Goal: Task Accomplishment & Management: Manage account settings

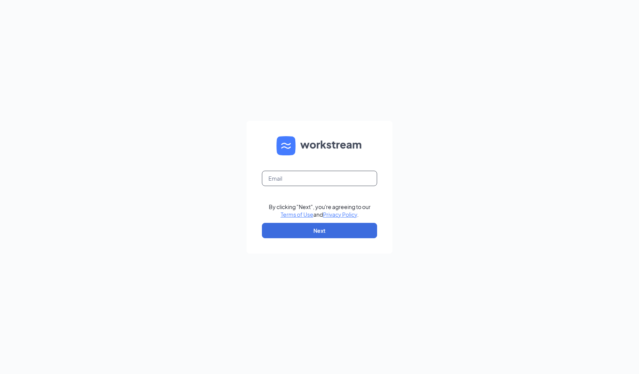
click at [306, 177] on input "text" at bounding box center [319, 178] width 115 height 15
type input "jennifer.sanchez@chickensaladchick.com"
click at [321, 233] on button "Next" at bounding box center [319, 230] width 115 height 15
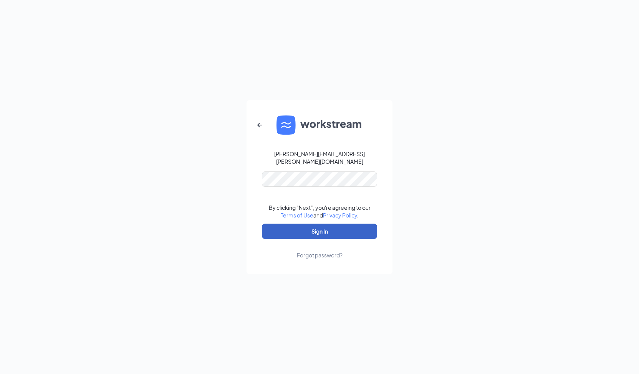
click at [321, 232] on button "Sign In" at bounding box center [319, 231] width 115 height 15
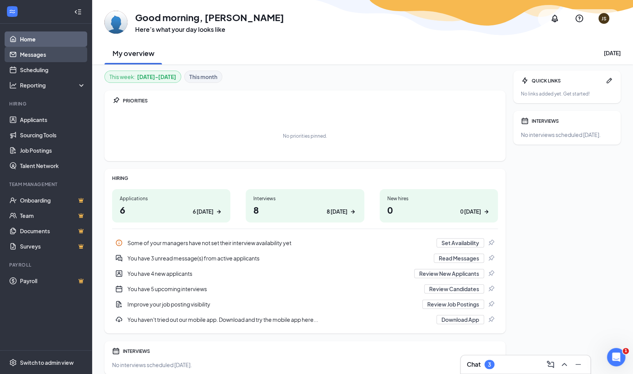
click at [40, 56] on link "Messages" at bounding box center [53, 54] width 66 height 15
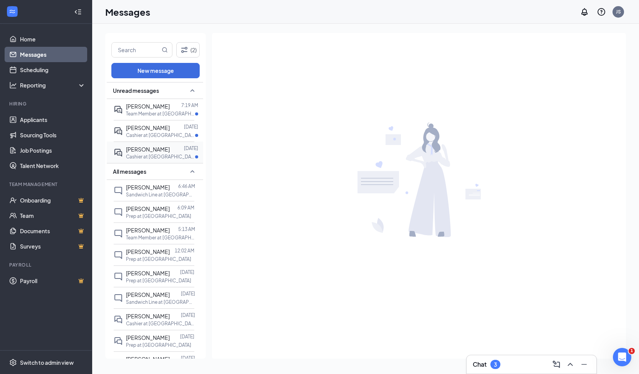
click at [157, 146] on span "[PERSON_NAME]" at bounding box center [148, 149] width 44 height 7
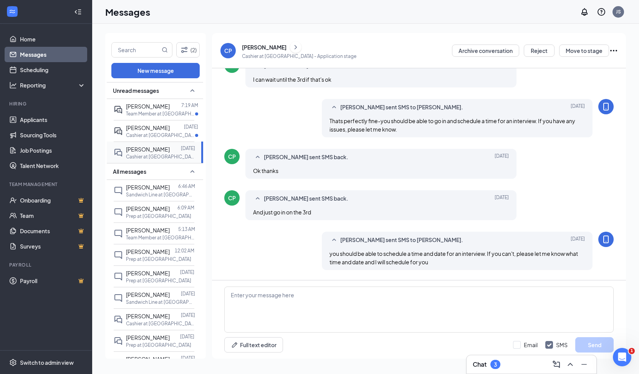
scroll to position [190, 0]
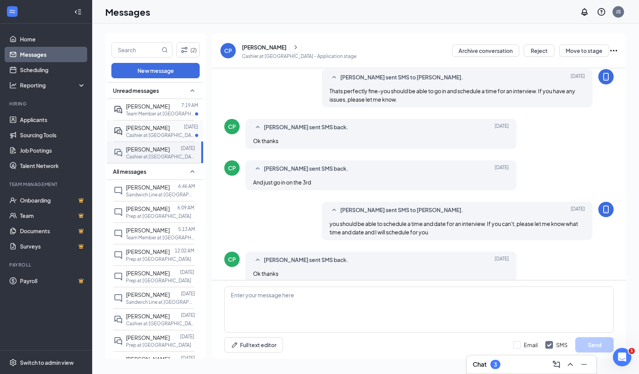
click at [152, 126] on span "[PERSON_NAME]" at bounding box center [148, 127] width 44 height 7
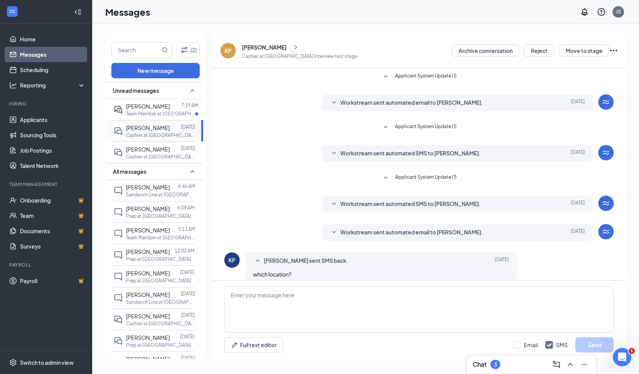
scroll to position [9, 0]
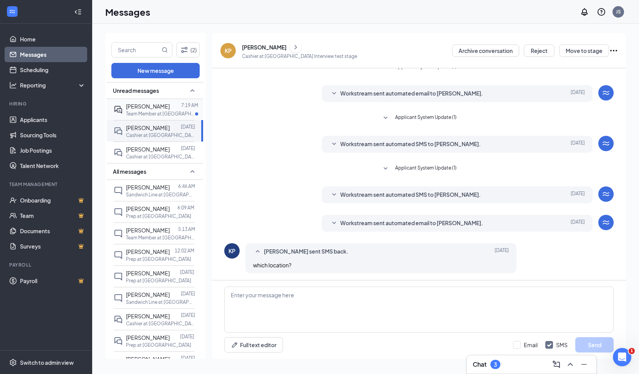
click at [159, 115] on p "Team Member at [GEOGRAPHIC_DATA]" at bounding box center [160, 114] width 69 height 7
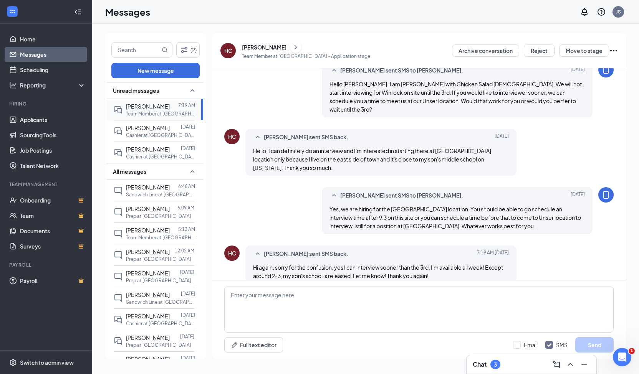
scroll to position [91, 0]
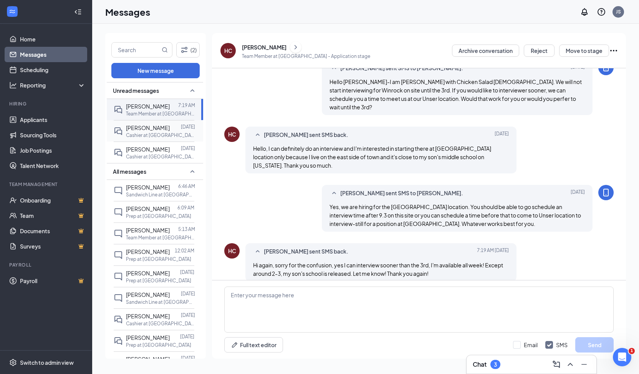
click at [170, 129] on div at bounding box center [175, 128] width 11 height 8
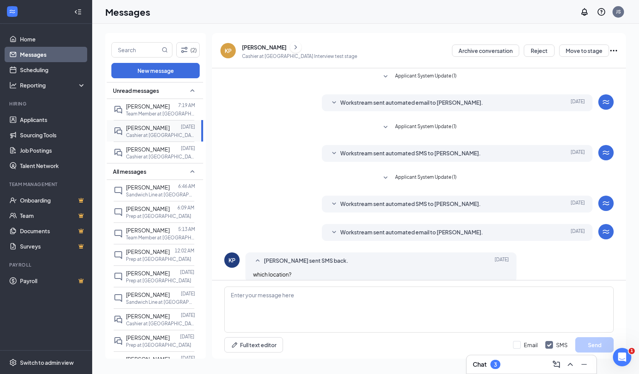
scroll to position [9, 0]
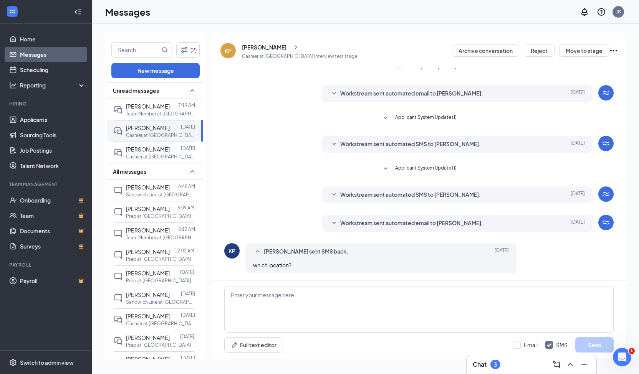
click at [399, 223] on span "Workstream sent automated email to [PERSON_NAME]." at bounding box center [411, 223] width 143 height 9
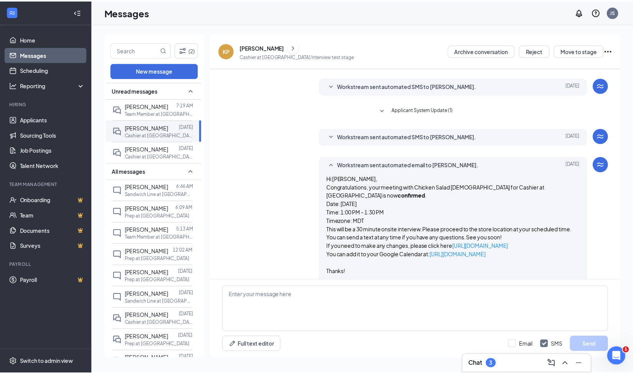
scroll to position [68, 0]
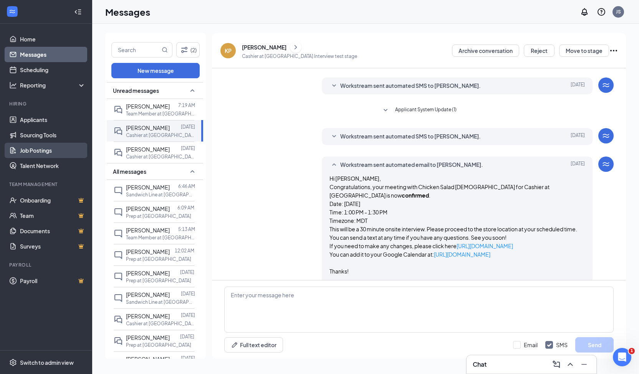
click at [45, 150] on link "Job Postings" at bounding box center [53, 150] width 66 height 15
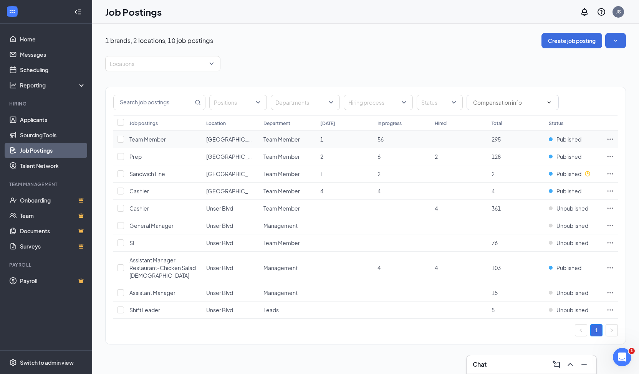
click at [611, 140] on icon "Ellipses" at bounding box center [610, 140] width 8 height 8
click at [491, 53] on div "1 brands, 2 locations, 10 job postings Create job posting Locations Positions D…" at bounding box center [365, 193] width 521 height 320
click at [43, 118] on link "Applicants" at bounding box center [53, 119] width 66 height 15
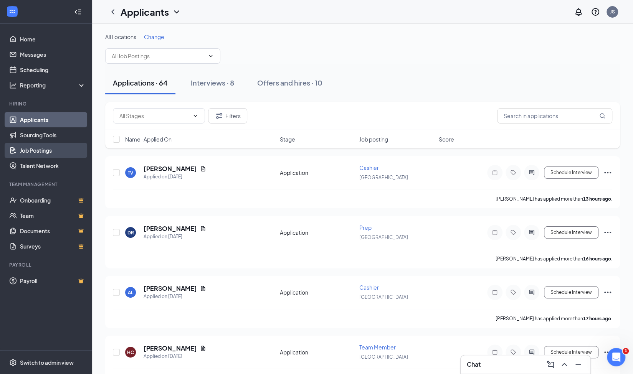
click at [44, 149] on link "Job Postings" at bounding box center [53, 150] width 66 height 15
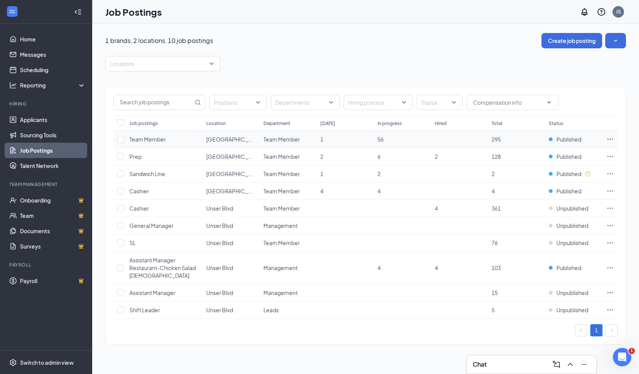
click at [610, 139] on icon "Ellipses" at bounding box center [610, 140] width 8 height 8
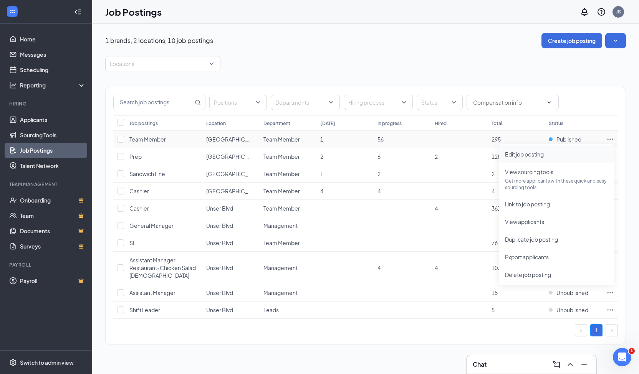
click at [558, 159] on li "Edit job posting" at bounding box center [556, 155] width 115 height 18
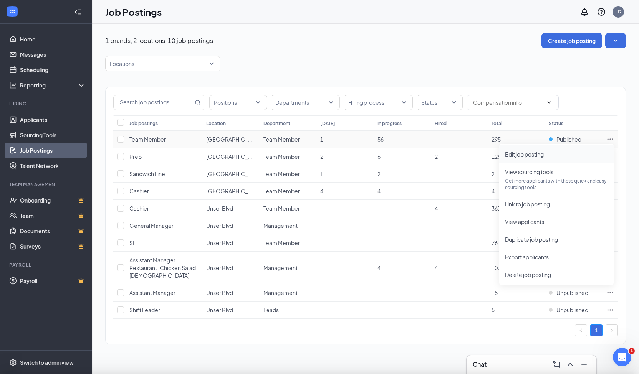
type input "Team Member"
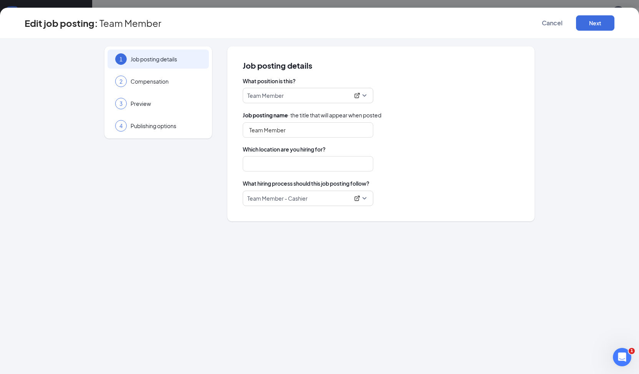
type input "[GEOGRAPHIC_DATA]"
click at [363, 197] on span "Team Member - Cashier" at bounding box center [307, 198] width 121 height 15
click at [358, 198] on icon "ExternalLink" at bounding box center [356, 198] width 5 height 5
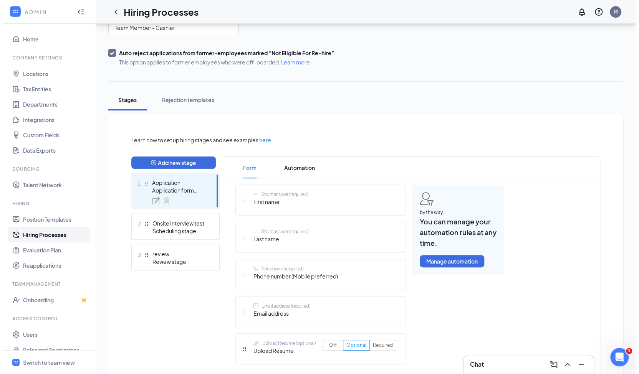
scroll to position [71, 0]
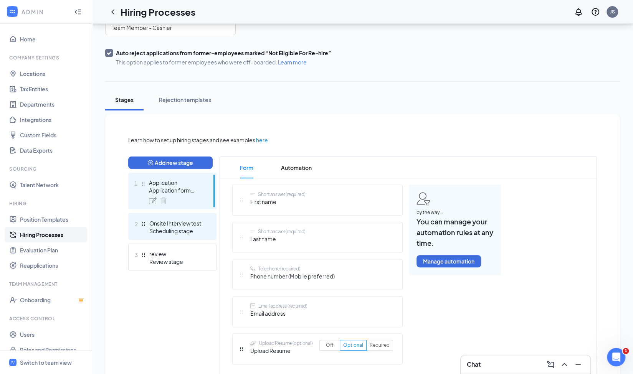
click at [169, 235] on div "2 Onsite Interview test Scheduling stage" at bounding box center [172, 226] width 88 height 27
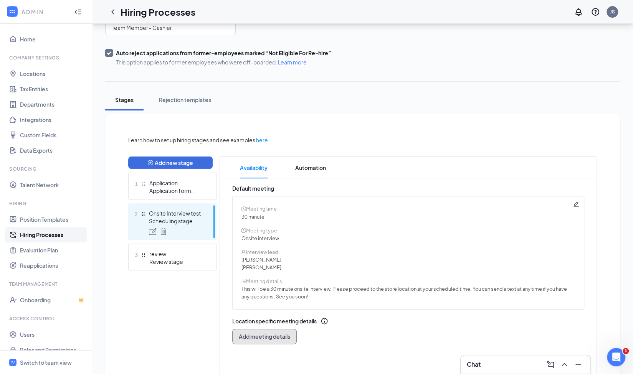
click at [272, 337] on span "Add meeting details" at bounding box center [264, 337] width 51 height 8
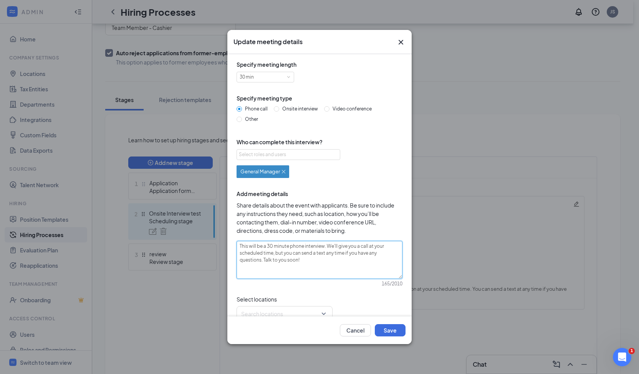
click at [308, 261] on textarea "This will be a 30 minute phone interview. We'll give you a call at your schedul…" at bounding box center [320, 260] width 166 height 38
click at [277, 108] on input "Onsite interview" at bounding box center [276, 108] width 5 height 5
radio input "true"
radio input "false"
type textarea "This will be a 30 minute onsite interview. Please proceed to the store location…"
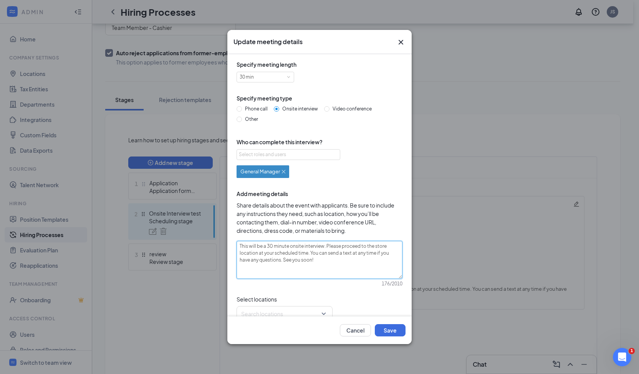
drag, startPoint x: 323, startPoint y: 260, endPoint x: 306, endPoint y: 254, distance: 18.2
drag, startPoint x: 306, startPoint y: 254, endPoint x: 344, endPoint y: 281, distance: 47.4
click at [344, 281] on div "176 / 2010" at bounding box center [321, 284] width 161 height 7
click at [299, 156] on div "Select roles and users" at bounding box center [286, 155] width 95 height 8
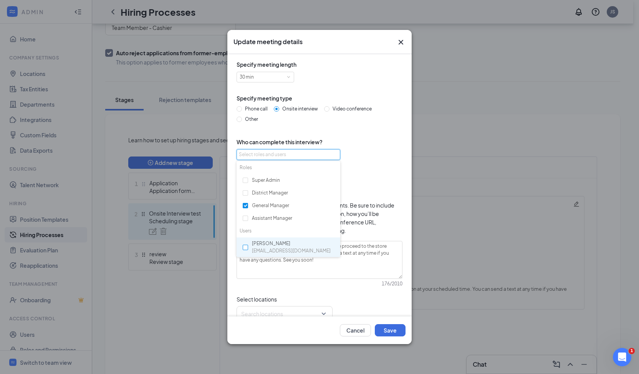
click at [247, 248] on input "checkbox" at bounding box center [245, 247] width 5 height 5
checkbox input "true"
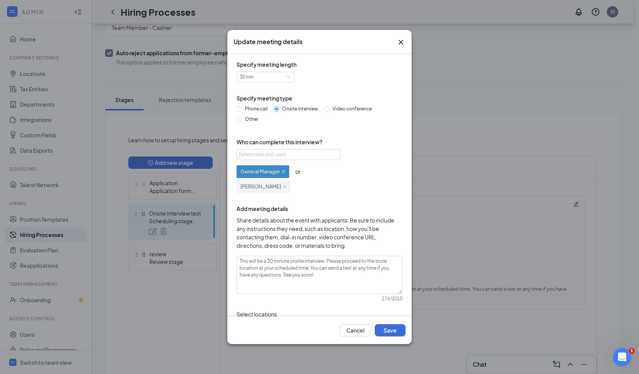
click at [382, 182] on div "General Manager or Vanessa Crapse" at bounding box center [320, 178] width 166 height 30
click at [285, 173] on img at bounding box center [283, 171] width 3 height 3
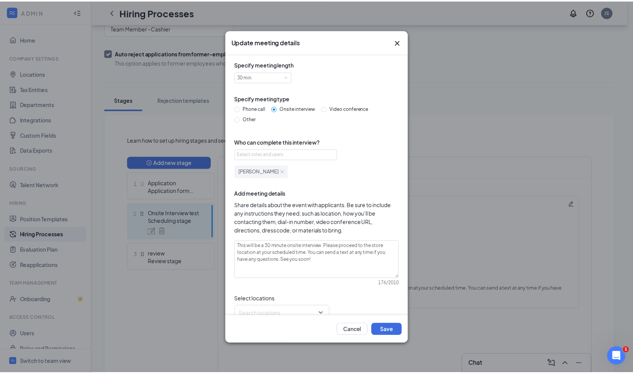
scroll to position [11, 0]
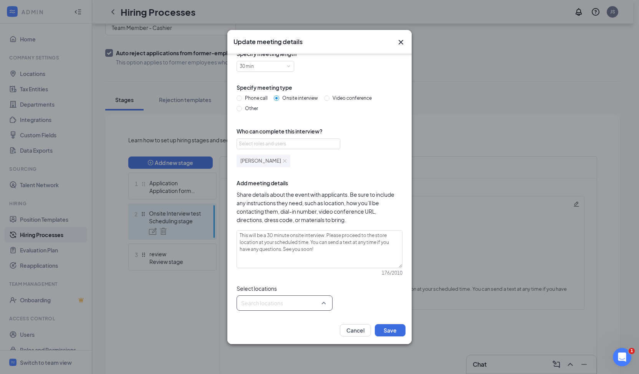
click at [321, 308] on div at bounding box center [282, 303] width 81 height 12
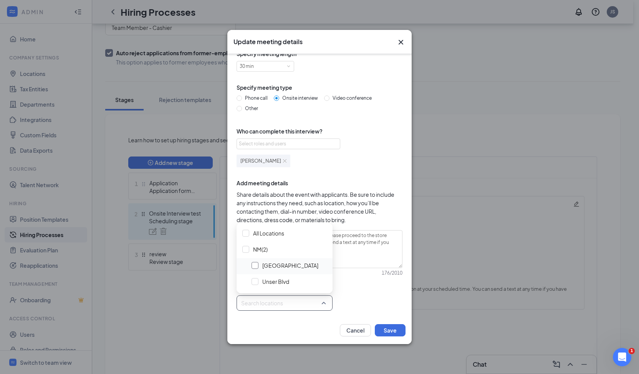
click at [258, 265] on div at bounding box center [255, 265] width 7 height 7
click at [393, 335] on button "Save" at bounding box center [390, 331] width 31 height 12
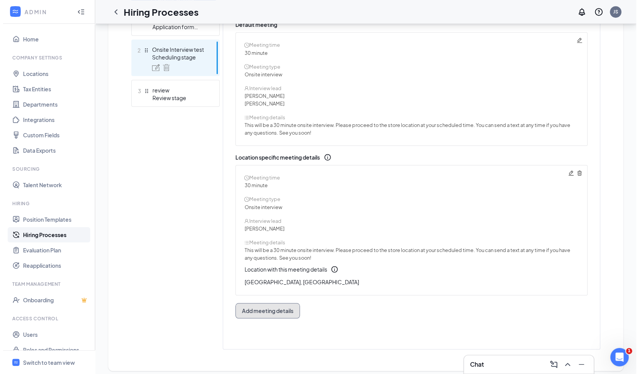
scroll to position [241, 0]
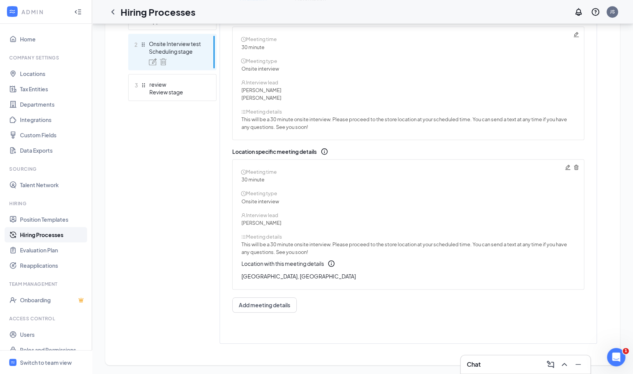
click at [566, 167] on icon "Pencil" at bounding box center [568, 167] width 6 height 6
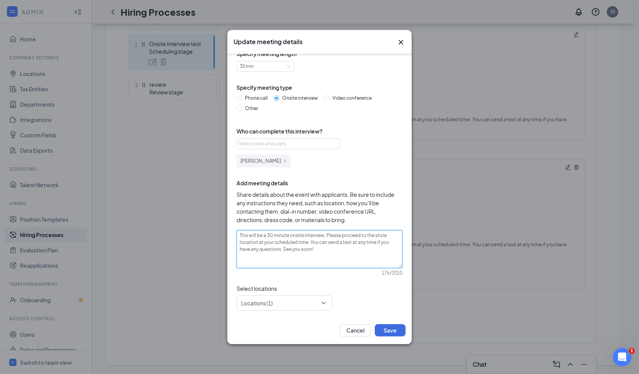
click at [318, 249] on textarea "This will be a 30 minute onsite interview. Please proceed to the store location…" at bounding box center [320, 249] width 166 height 38
type textarea "This will be a 30 minute onsite interview. Please proceed to the store location…"
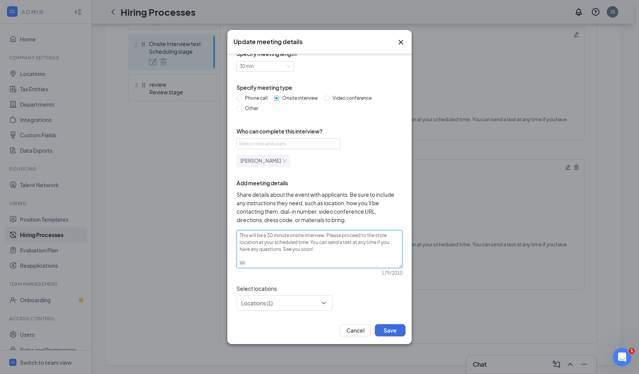
type textarea "This will be a 30 minute onsite interview. Please proceed to the store location…"
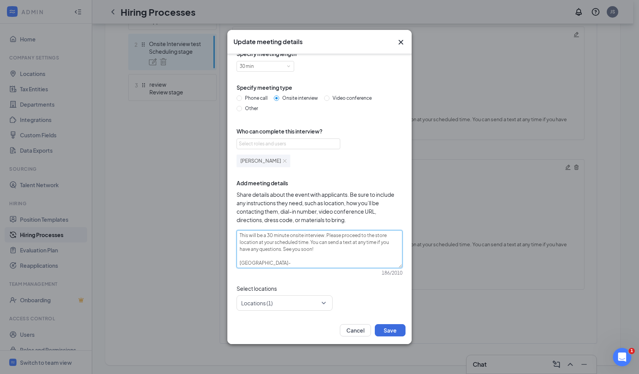
type textarea "This will be a 30 minute onsite interview. Please proceed to the store location…"
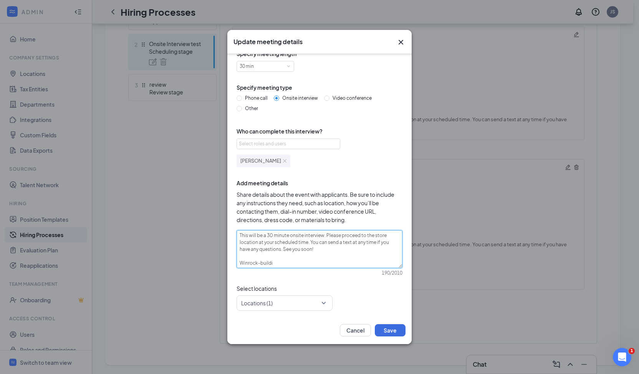
type textarea "This will be a 30 minute onsite interview. Please proceed to the store location…"
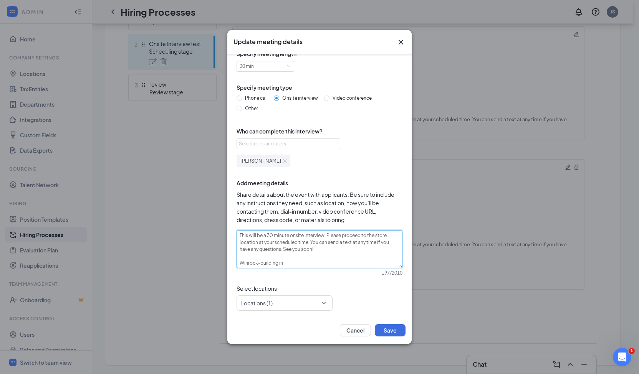
type textarea "This will be a 30 minute onsite interview. Please proceed to the store location…"
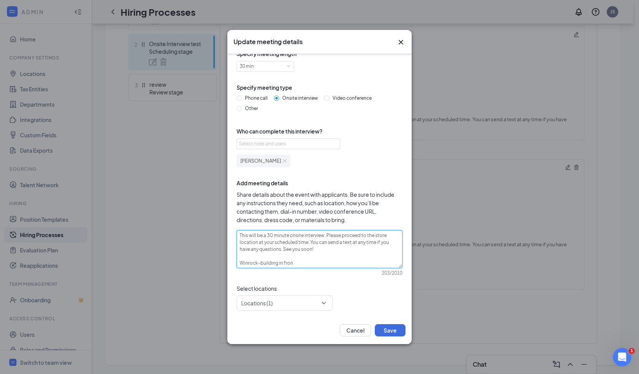
type textarea "This will be a 30 minute onsite interview. Please proceed to the store location…"
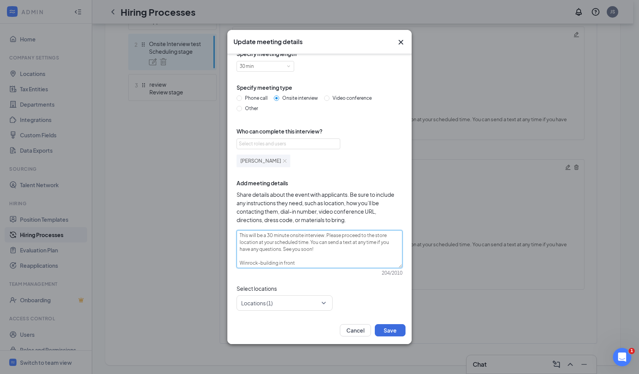
type textarea "This will be a 30 minute onsite interview. Please proceed to the store location…"
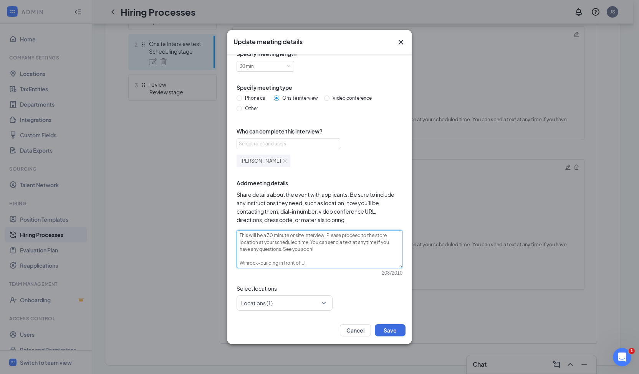
type textarea "This will be a 30 minute onsite interview. Please proceed to the store location…"
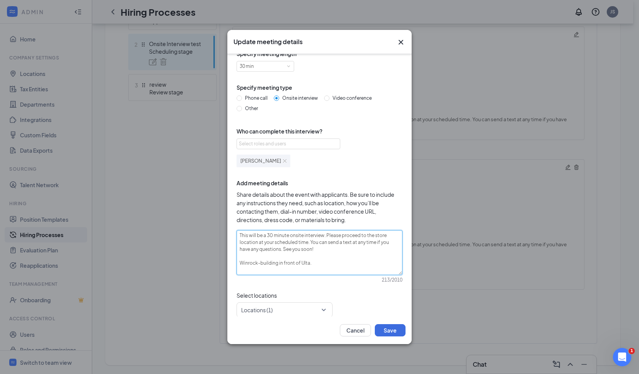
type textarea "This will be a 30 minute onsite interview. Please proceed to the store location…"
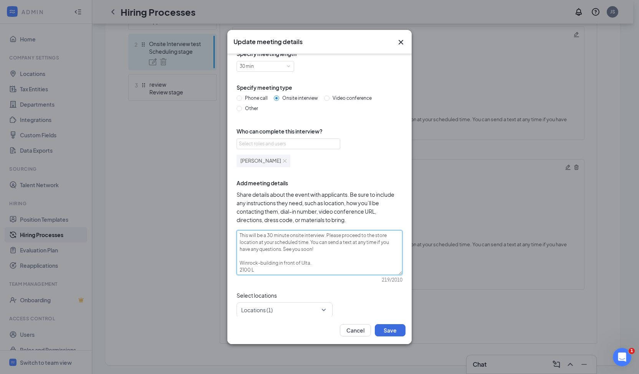
type textarea "This will be a 30 minute onsite interview. Please proceed to the store location…"
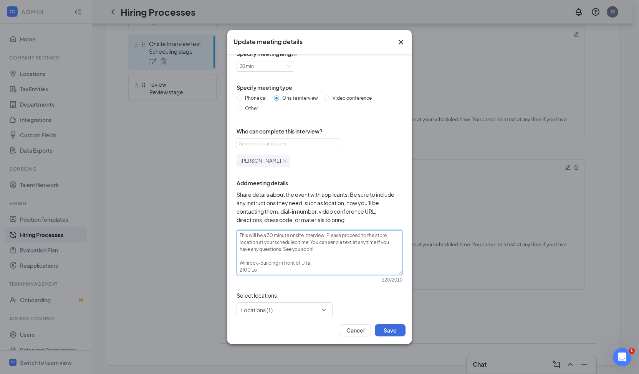
type textarea "This will be a 30 minute onsite interview. Please proceed to the store location…"
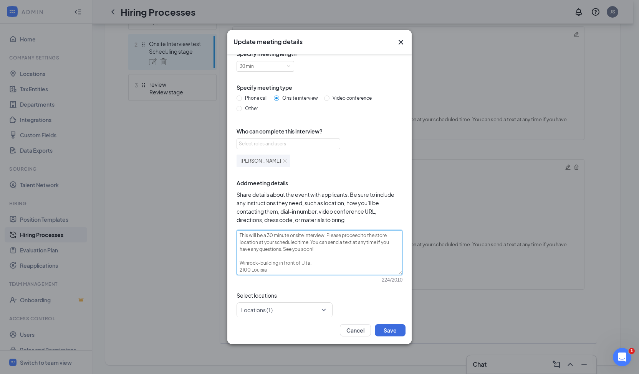
type textarea "This will be a 30 minute onsite interview. Please proceed to the store location…"
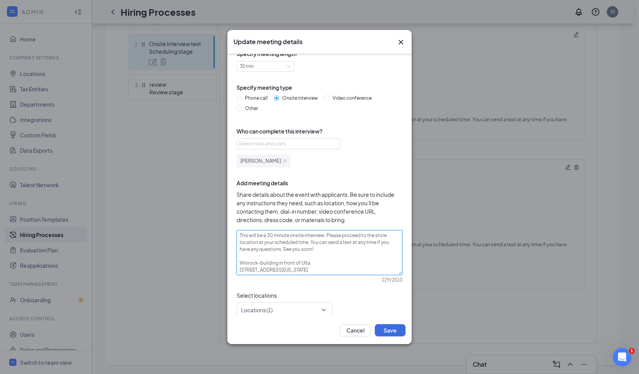
type textarea "This will be a 30 minute onsite interview. Please proceed to the store location…"
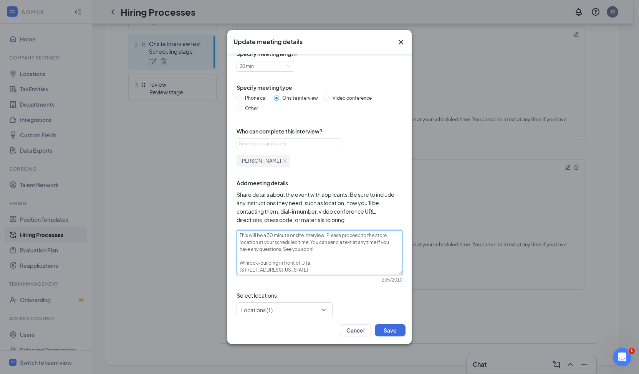
type textarea "This will be a 30 minute onsite interview. Please proceed to the store location…"
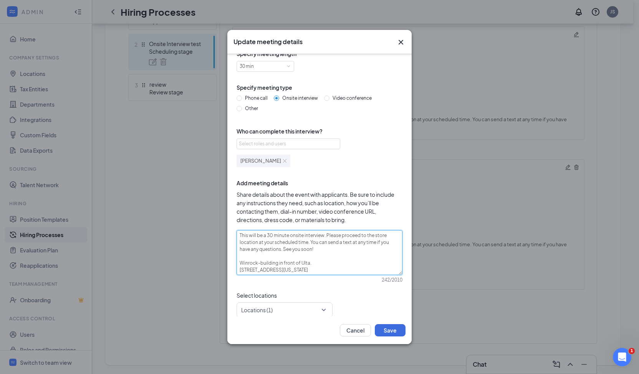
type textarea "This will be a 30 minute onsite interview. Please proceed to the store location…"
click at [389, 327] on button "Save" at bounding box center [390, 331] width 31 height 12
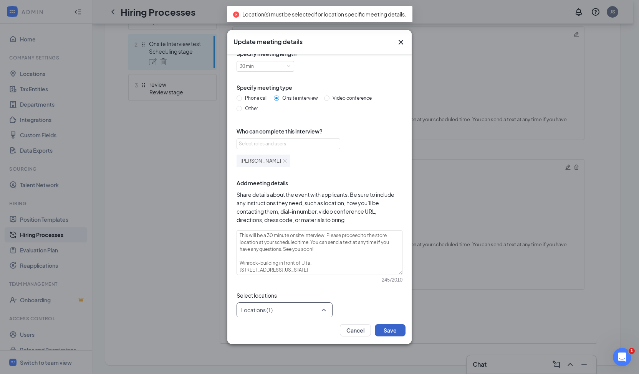
click at [325, 310] on div "Locations (1)" at bounding box center [285, 310] width 96 height 15
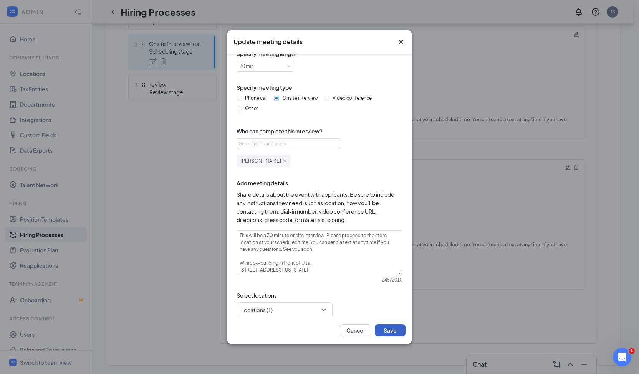
click at [390, 331] on button "Save" at bounding box center [390, 331] width 31 height 12
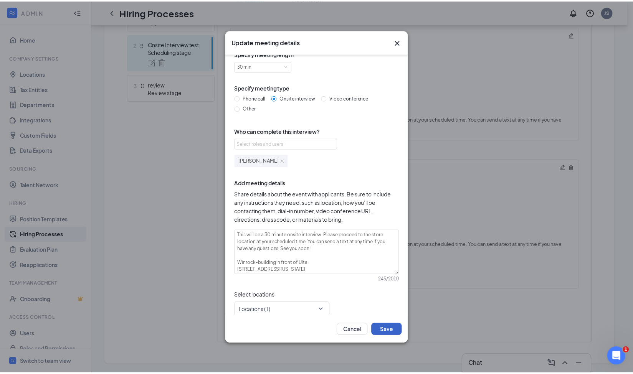
scroll to position [18, 0]
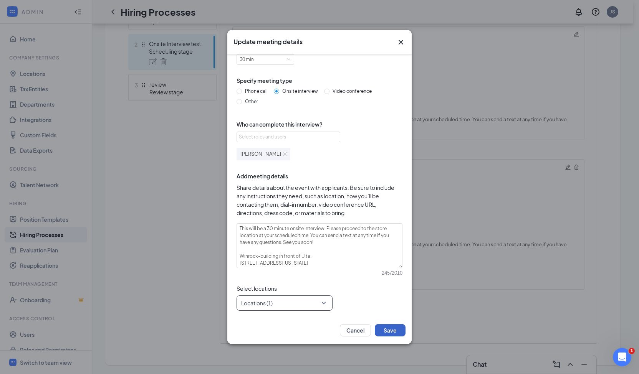
click at [322, 303] on div at bounding box center [282, 303] width 81 height 12
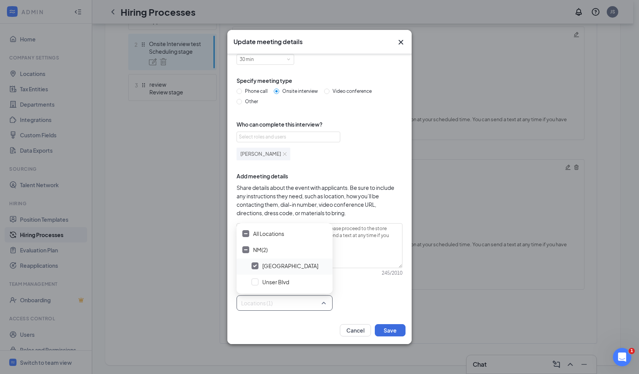
click at [257, 266] on div at bounding box center [255, 266] width 7 height 7
click at [385, 328] on button "Save" at bounding box center [390, 331] width 31 height 12
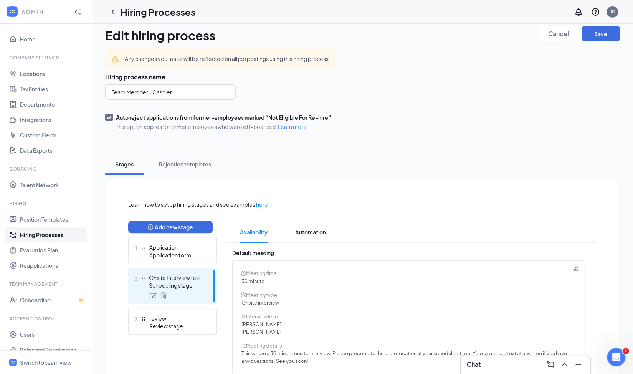
scroll to position [6, 0]
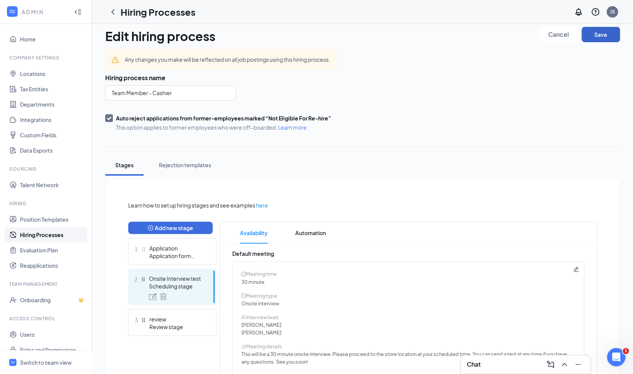
click at [601, 35] on button "Save" at bounding box center [601, 34] width 38 height 15
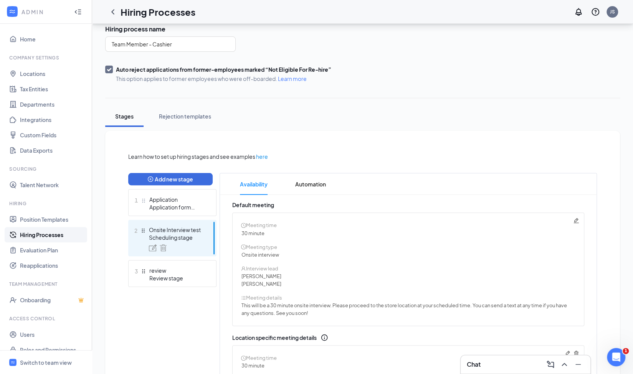
scroll to position [54, 0]
click at [113, 15] on icon "ChevronLeft" at bounding box center [112, 11] width 9 height 9
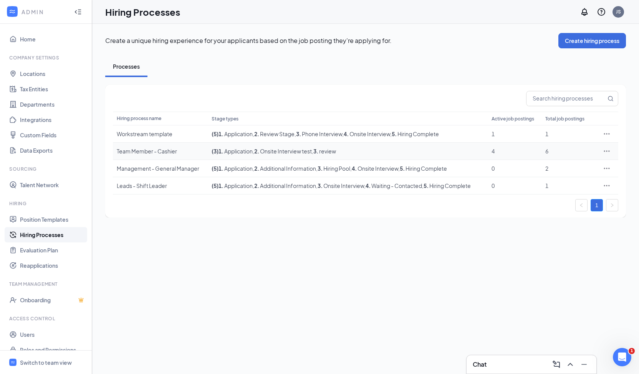
click at [605, 151] on icon "Ellipses" at bounding box center [607, 151] width 8 height 8
click at [554, 161] on li "Edit" at bounding box center [571, 167] width 78 height 18
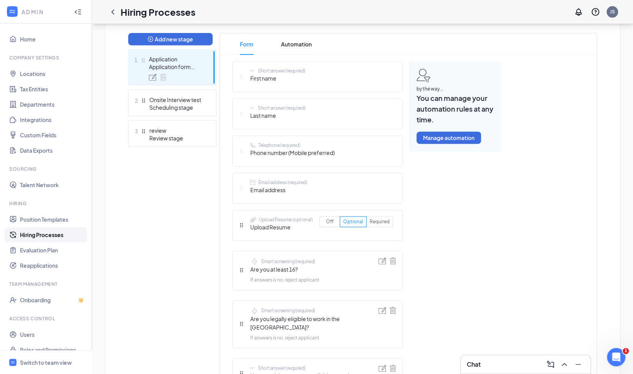
scroll to position [190, 0]
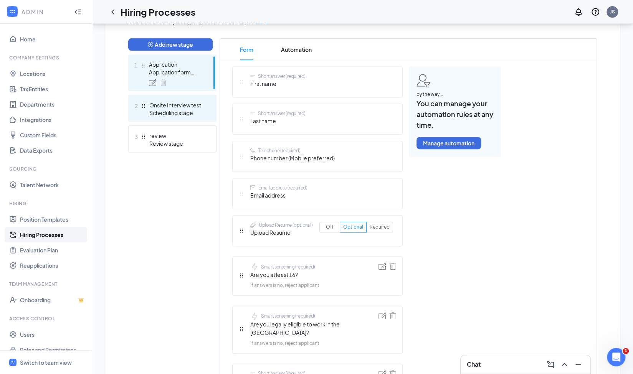
click at [185, 116] on div "Scheduling stage" at bounding box center [177, 113] width 56 height 8
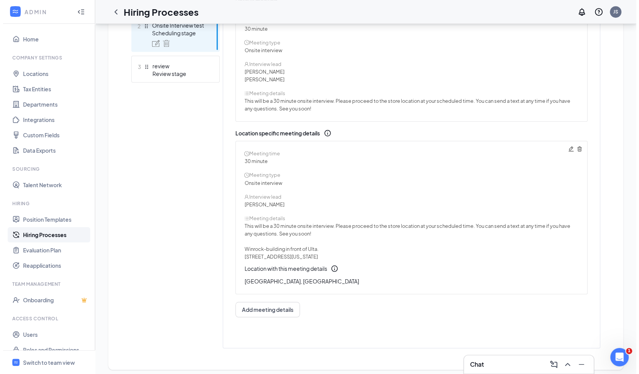
scroll to position [265, 0]
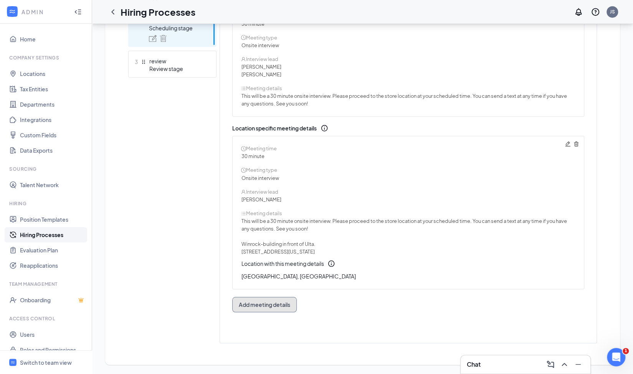
click at [272, 306] on span "Add meeting details" at bounding box center [264, 305] width 51 height 8
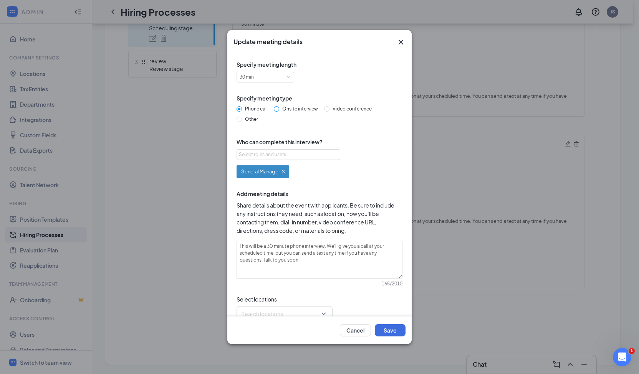
click at [277, 109] on input "Onsite interview" at bounding box center [276, 108] width 5 height 5
radio input "true"
radio input "false"
type textarea "This will be a 30 minute onsite interview. Please proceed to the store location…"
click at [284, 156] on div "Select roles and users" at bounding box center [286, 155] width 95 height 8
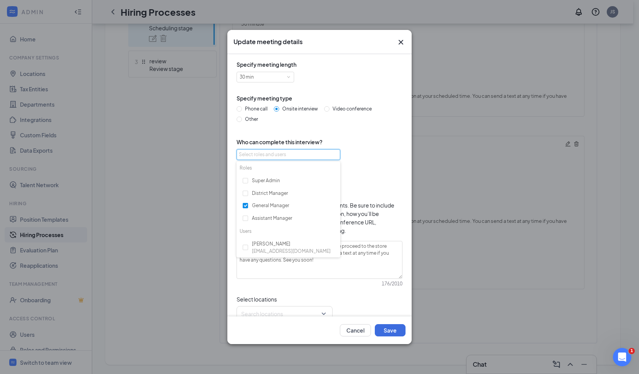
scroll to position [60, 0]
click at [247, 208] on input "checkbox" at bounding box center [245, 207] width 5 height 5
checkbox input "true"
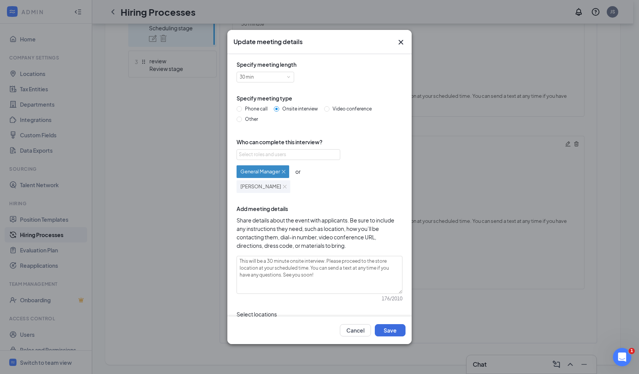
click at [389, 189] on div "General Manager or Bronwyn Burgess" at bounding box center [320, 178] width 166 height 30
click at [284, 170] on img at bounding box center [283, 171] width 3 height 3
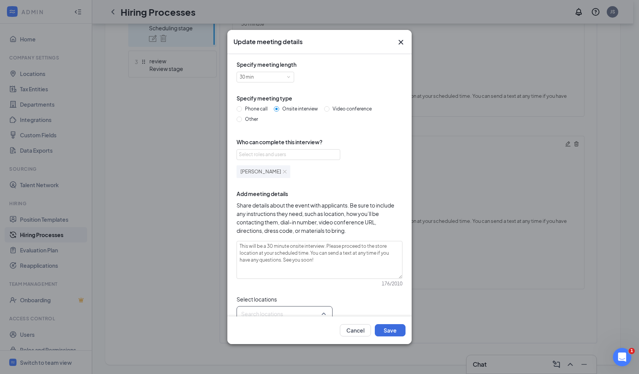
click at [323, 313] on div "Search locations" at bounding box center [285, 313] width 96 height 15
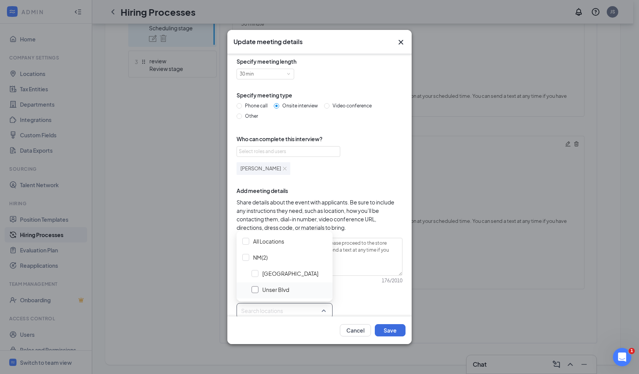
click at [258, 287] on div at bounding box center [255, 290] width 7 height 7
click at [360, 262] on textarea "This will be a 30 minute onsite interview. Please proceed to the store location…" at bounding box center [320, 257] width 166 height 38
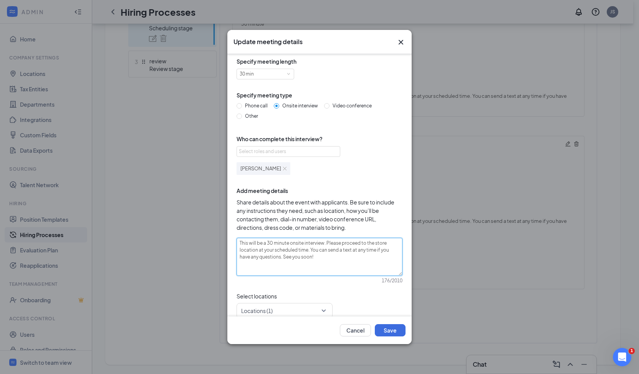
type textarea "This will be a 30 minute onsite interview. Please proceed to the store location…"
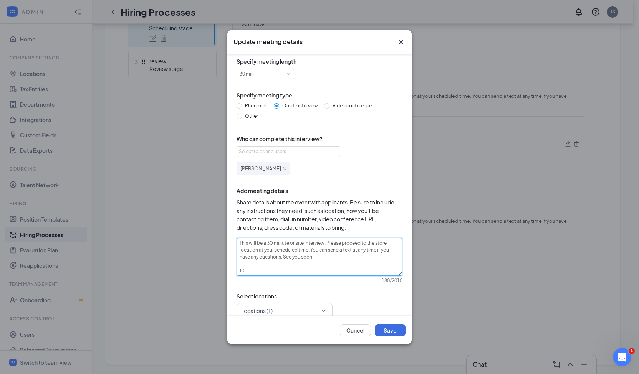
type textarea "This will be a 30 minute onsite interview. Please proceed to the store location…"
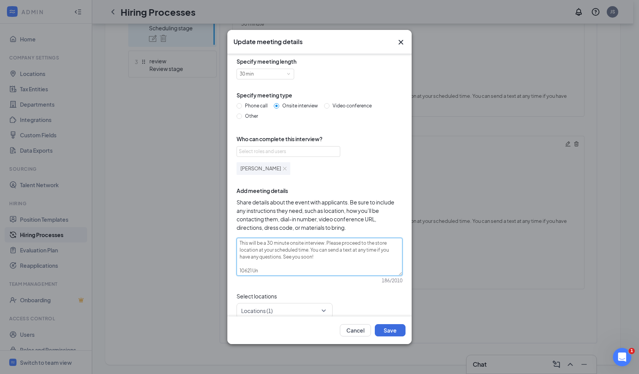
type textarea "This will be a 30 minute onsite interview. Please proceed to the store location…"
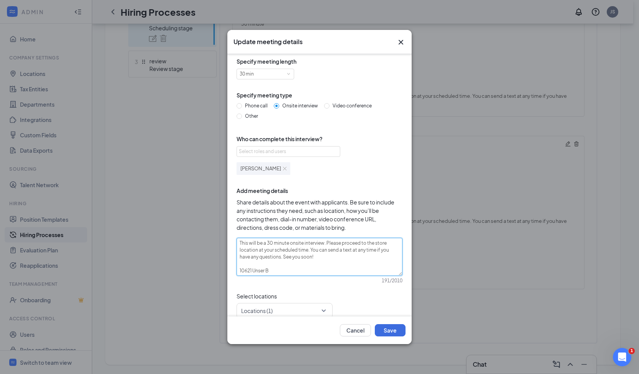
type textarea "This will be a 30 minute onsite interview. Please proceed to the store location…"
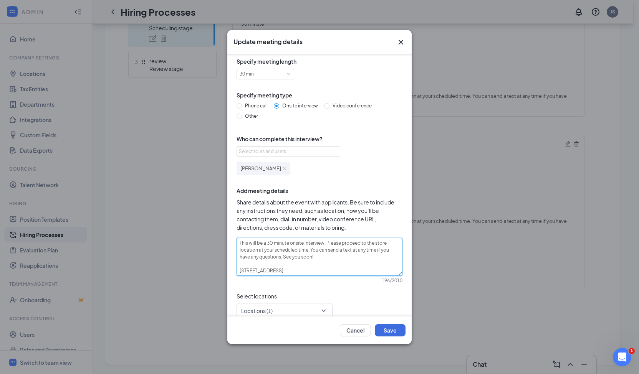
type textarea "This will be a 30 minute onsite interview. Please proceed to the store location…"
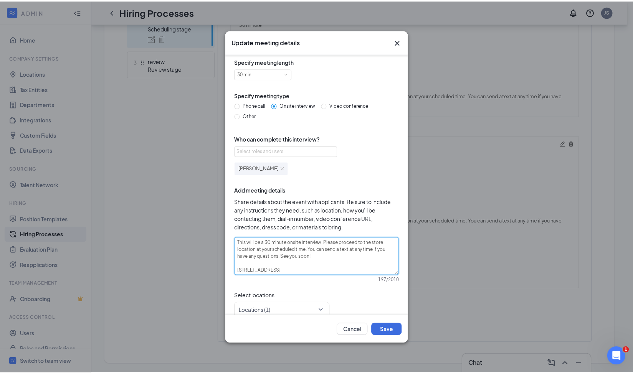
scroll to position [0, 0]
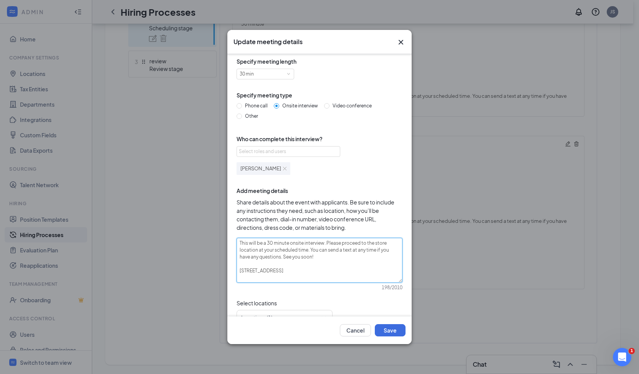
type textarea "This will be a 30 minute onsite interview. Please proceed to the store location…"
click at [386, 332] on button "Save" at bounding box center [390, 331] width 31 height 12
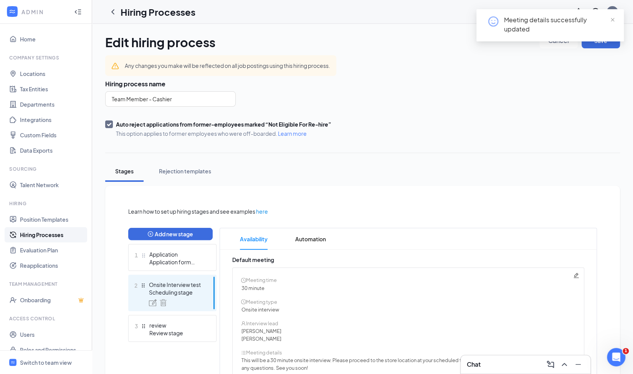
click at [600, 46] on div "Meeting details successfully updated" at bounding box center [550, 28] width 147 height 38
click at [612, 18] on span "close" at bounding box center [612, 19] width 5 height 5
click at [608, 40] on button "Save" at bounding box center [601, 40] width 38 height 15
click at [29, 330] on link "Users" at bounding box center [53, 334] width 66 height 15
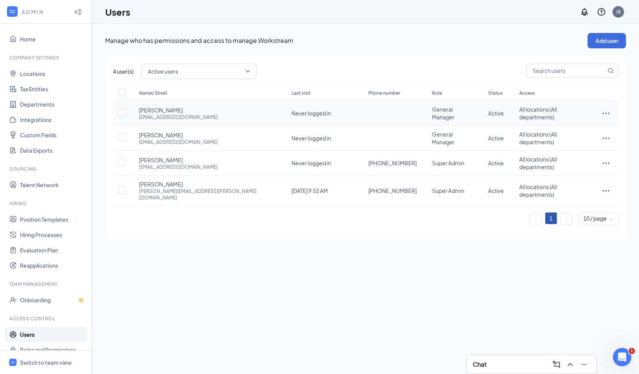
click at [608, 114] on icon "ActionsIcon" at bounding box center [605, 113] width 9 height 9
click at [586, 130] on span "Edit user" at bounding box center [580, 128] width 48 height 8
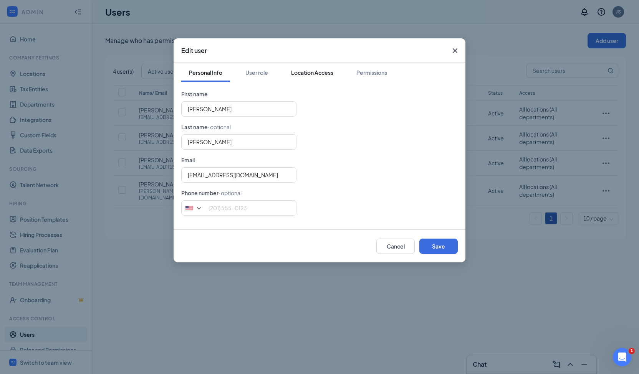
click at [314, 75] on div "Location Access" at bounding box center [312, 73] width 42 height 8
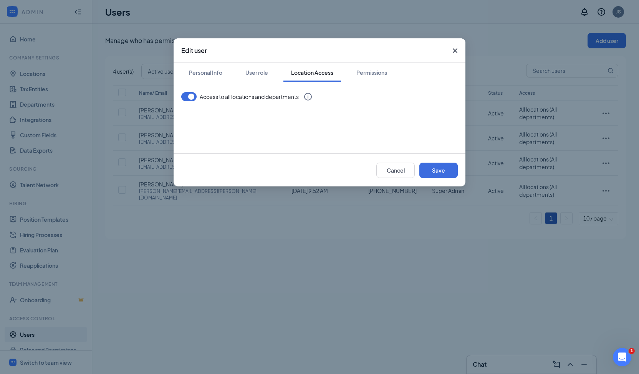
click at [184, 96] on button "button" at bounding box center [188, 96] width 15 height 9
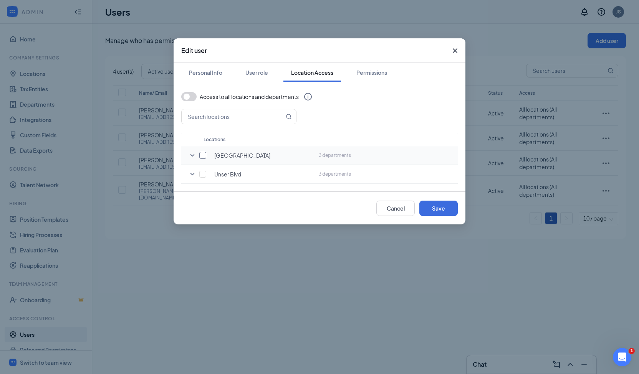
click at [205, 155] on input "checkbox" at bounding box center [202, 155] width 7 height 7
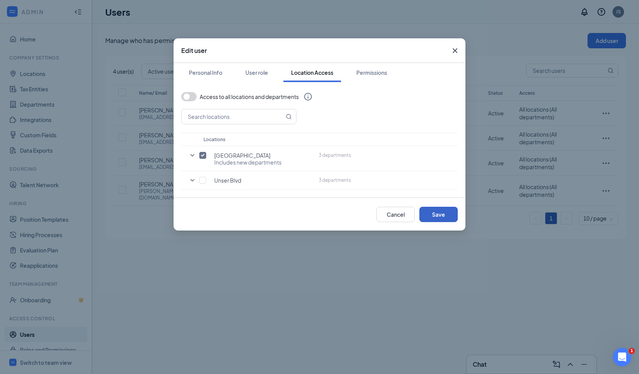
click at [436, 214] on button "Save" at bounding box center [438, 214] width 38 height 15
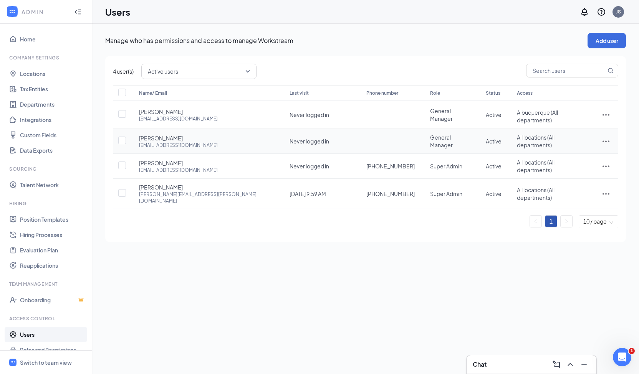
click at [606, 137] on icon "ActionsIcon" at bounding box center [605, 141] width 9 height 9
click at [585, 154] on span "Edit user" at bounding box center [580, 152] width 48 height 8
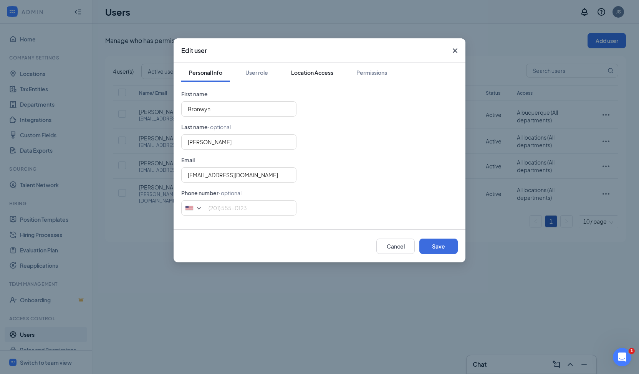
click at [315, 74] on div "Location Access" at bounding box center [312, 73] width 42 height 8
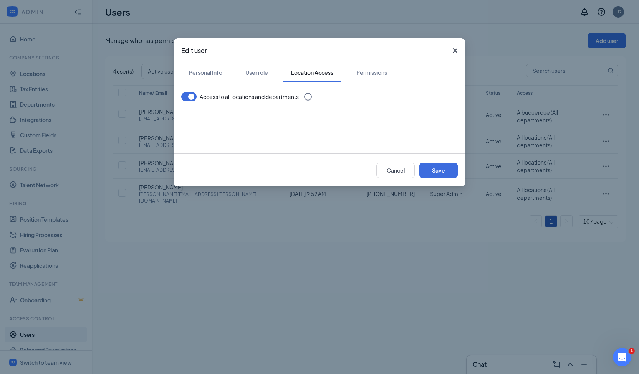
click at [185, 96] on button "button" at bounding box center [188, 96] width 15 height 9
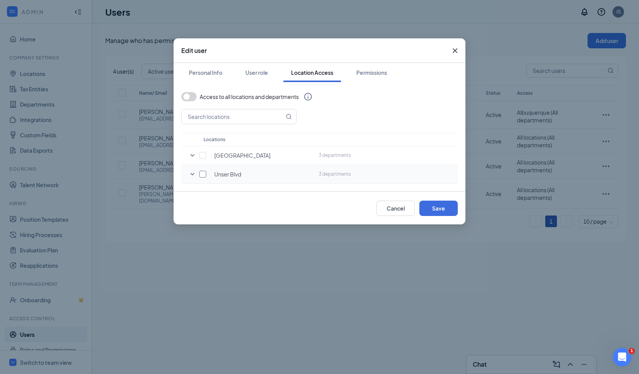
click at [202, 171] on input "checkbox" at bounding box center [202, 174] width 7 height 7
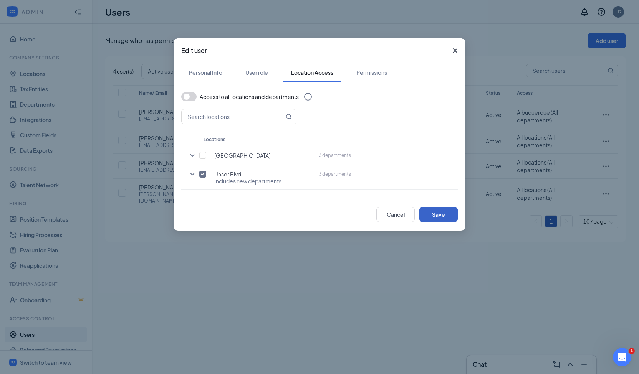
click at [446, 215] on button "Save" at bounding box center [438, 214] width 38 height 15
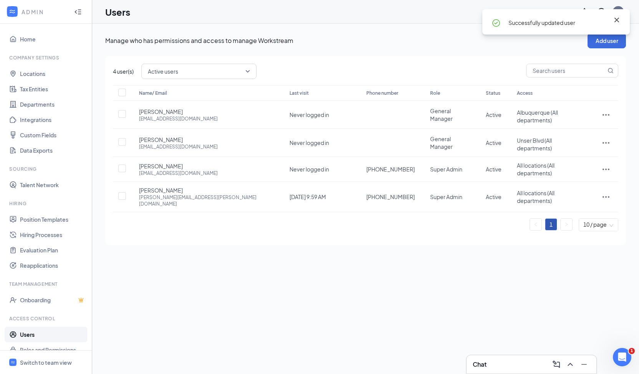
click at [619, 18] on icon "Cross" at bounding box center [616, 19] width 9 height 9
